Goal: Task Accomplishment & Management: Manage account settings

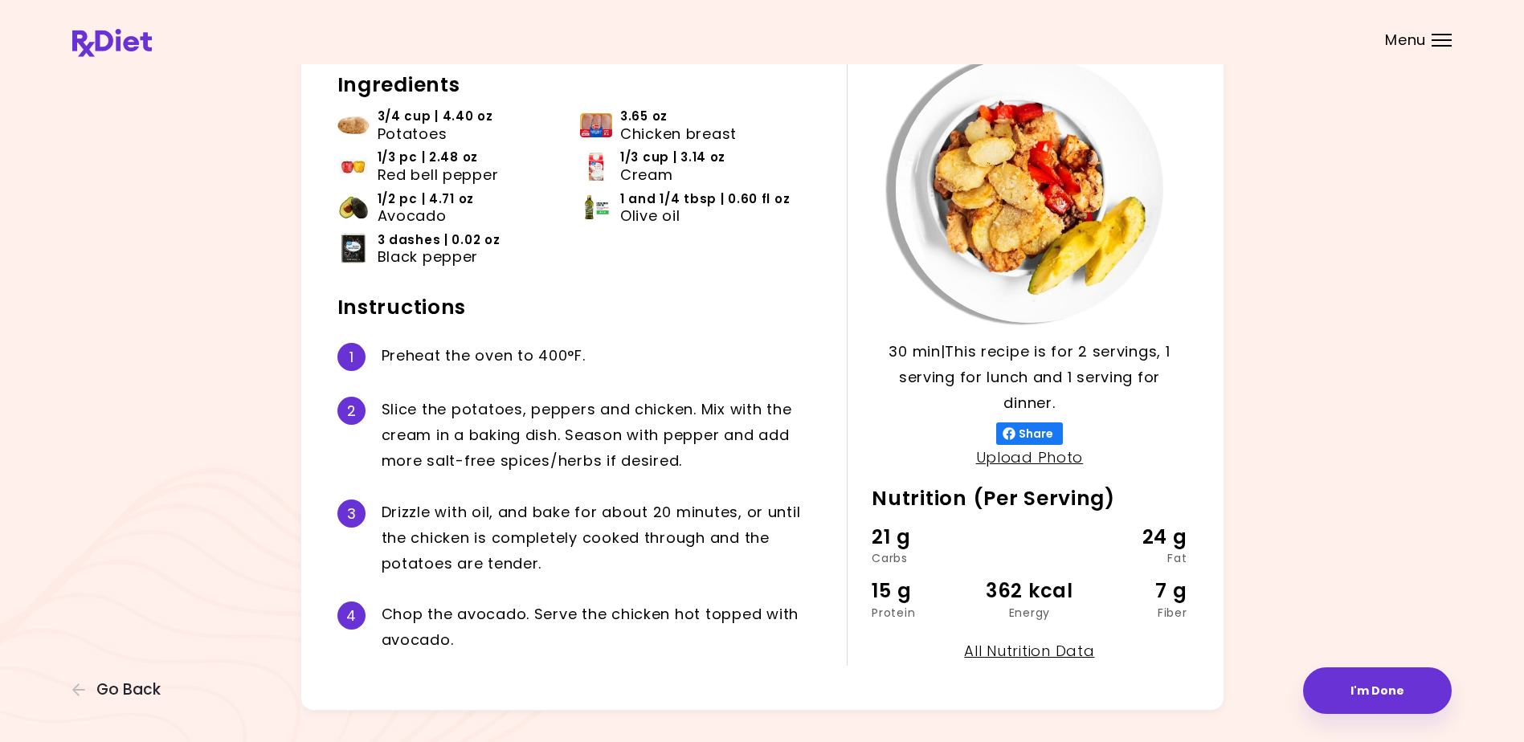
scroll to position [144, 0]
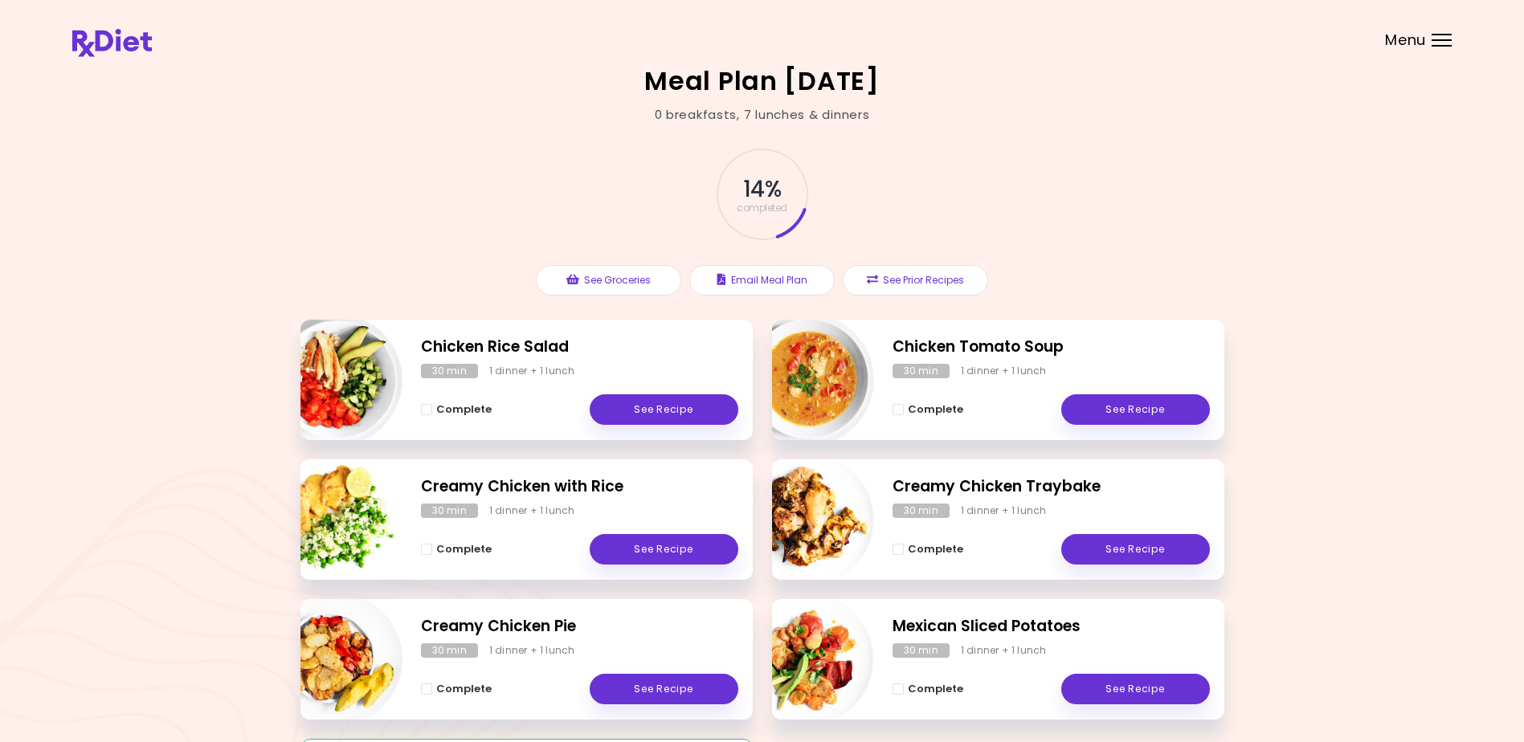
scroll to position [205, 0]
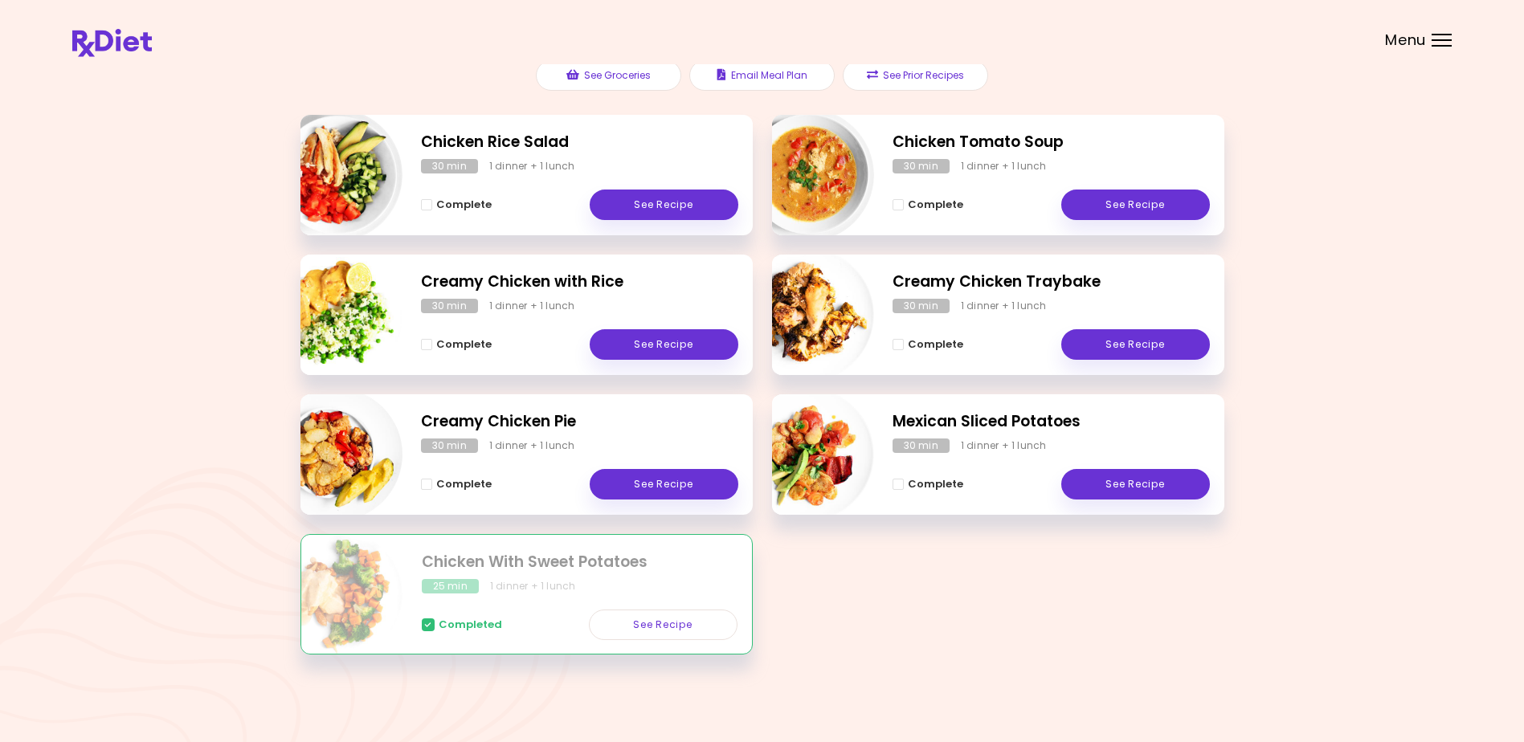
click at [1447, 34] on div at bounding box center [1441, 35] width 20 height 2
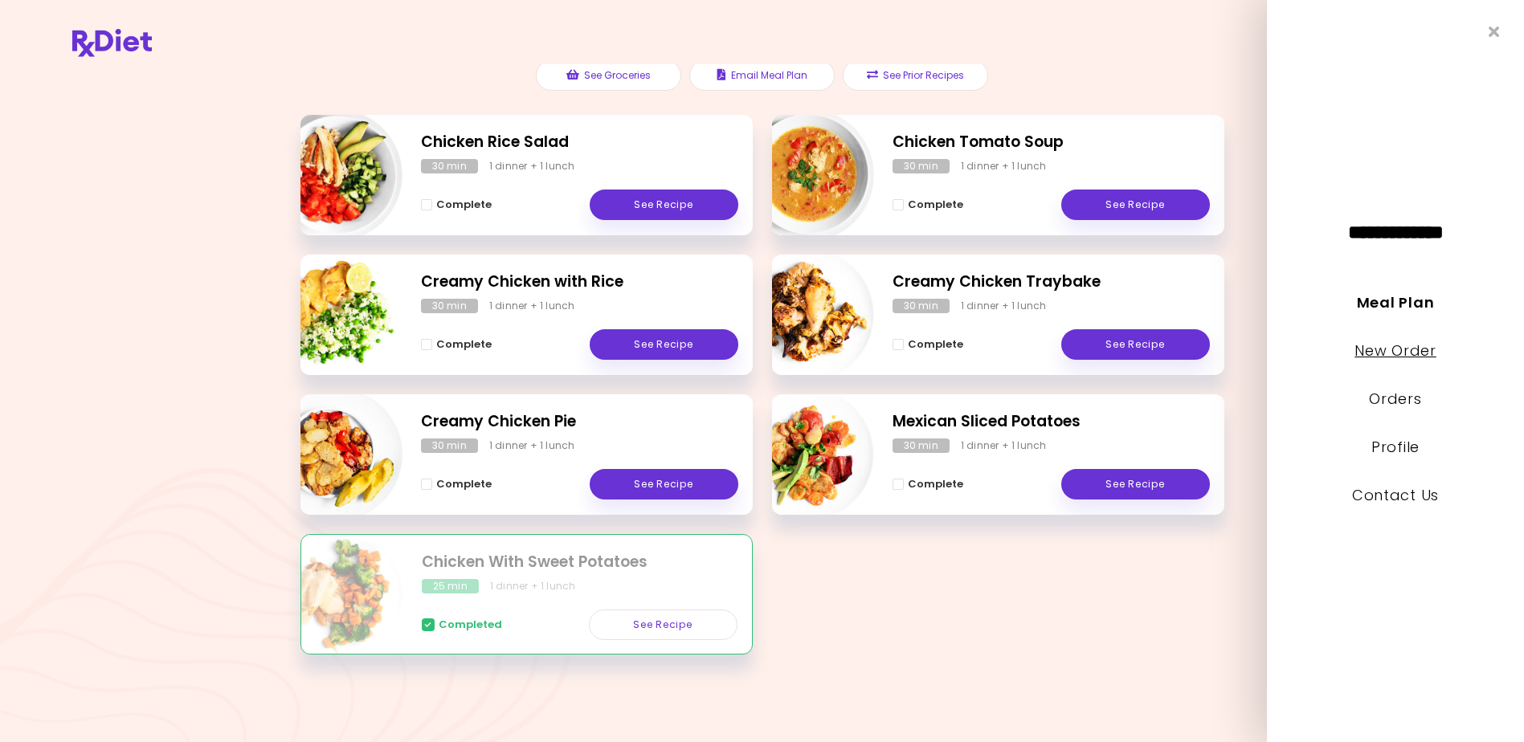
click at [1418, 353] on link "New Order" at bounding box center [1394, 351] width 81 height 20
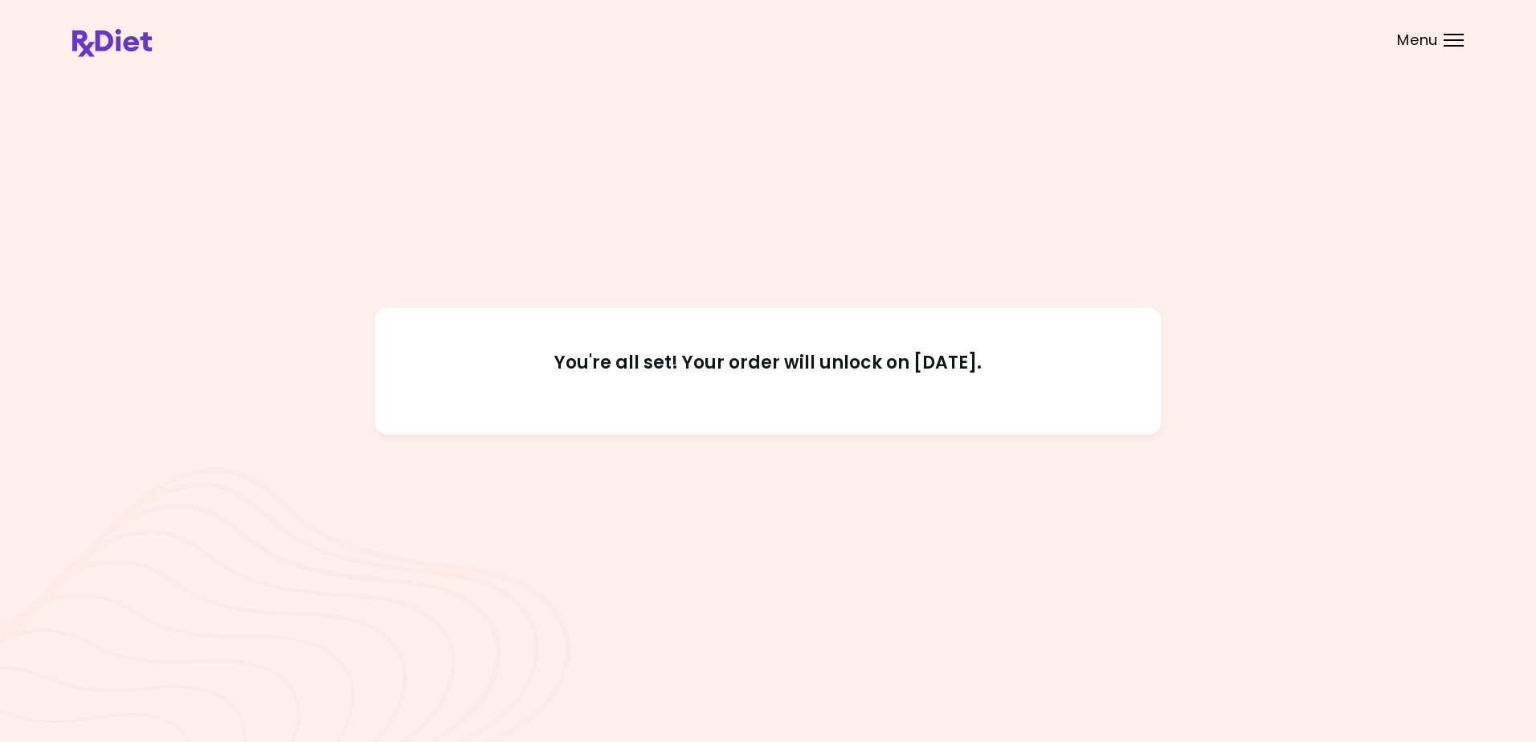
click at [1457, 36] on div "Menu" at bounding box center [1453, 40] width 20 height 13
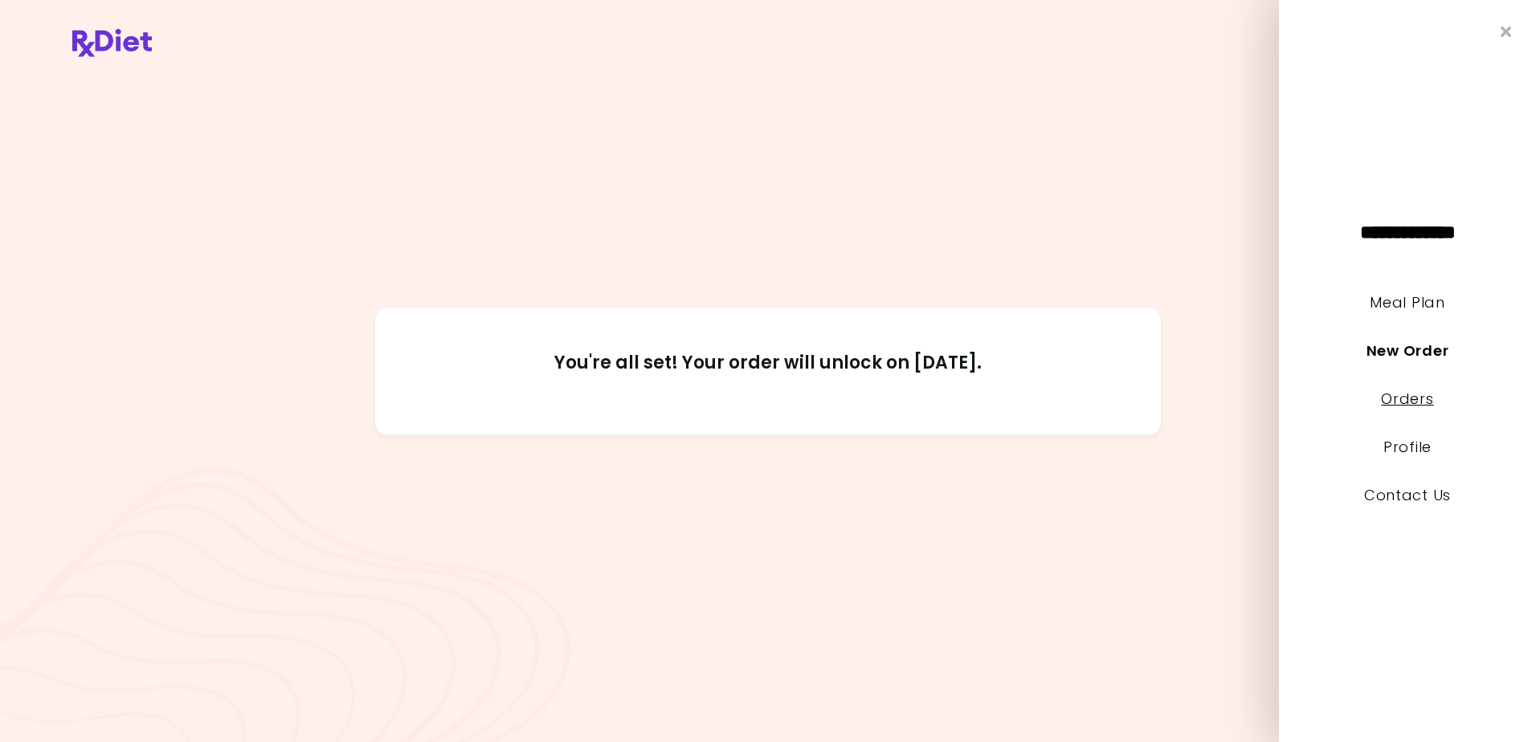
click at [1406, 393] on link "Orders" at bounding box center [1407, 399] width 52 height 20
